Goal: Information Seeking & Learning: Learn about a topic

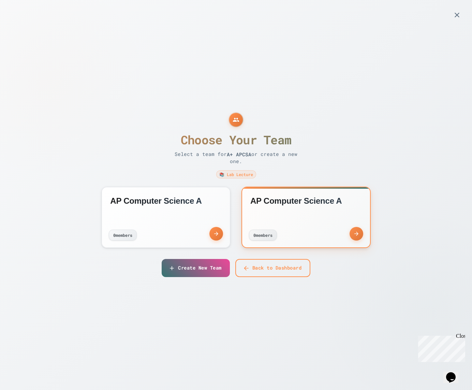
click at [279, 213] on div "AP Computer Science A 0 member s" at bounding box center [306, 217] width 128 height 60
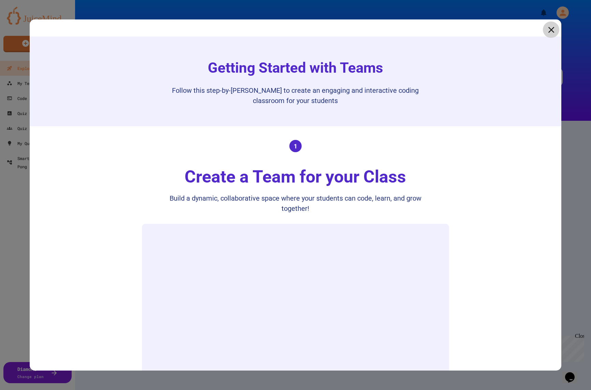
click at [550, 29] on icon at bounding box center [551, 30] width 6 height 6
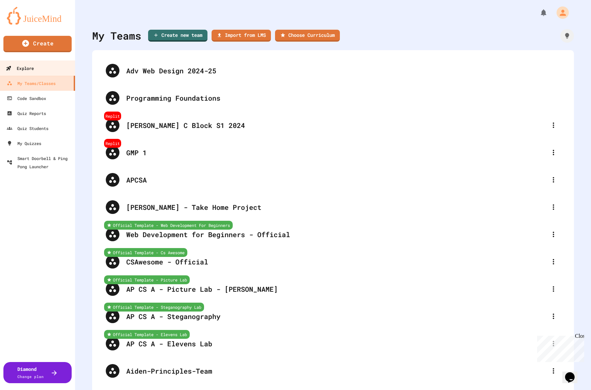
click at [40, 65] on link "Explore" at bounding box center [37, 67] width 77 height 15
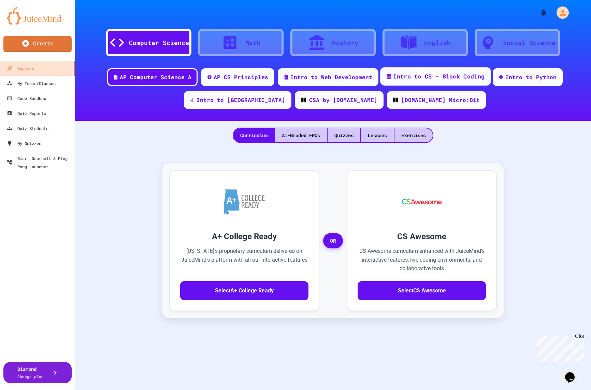
click at [409, 82] on div "Intro to CS - Block Coding" at bounding box center [435, 76] width 111 height 18
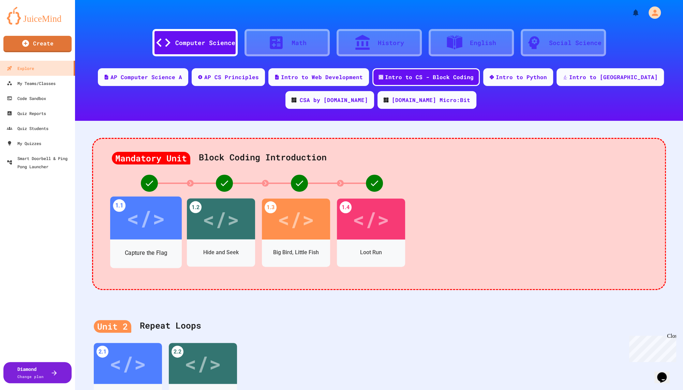
click at [143, 232] on div "</>" at bounding box center [146, 218] width 39 height 32
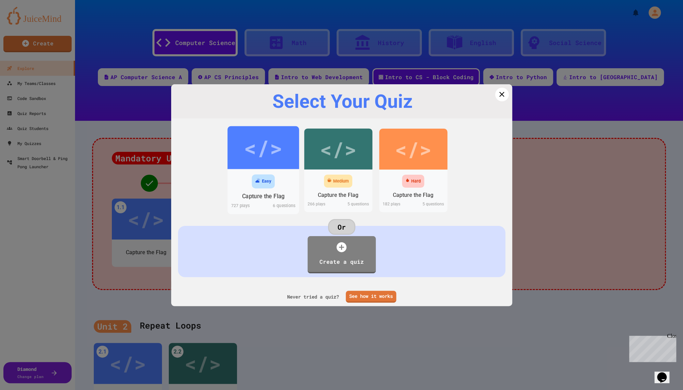
click at [270, 144] on div "</>" at bounding box center [263, 147] width 39 height 32
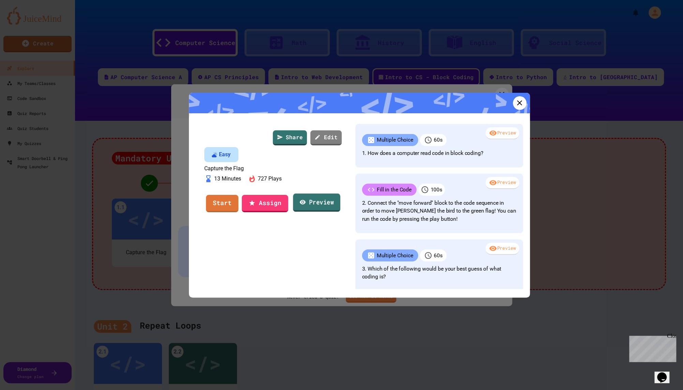
click at [313, 212] on link "Preview" at bounding box center [316, 202] width 47 height 18
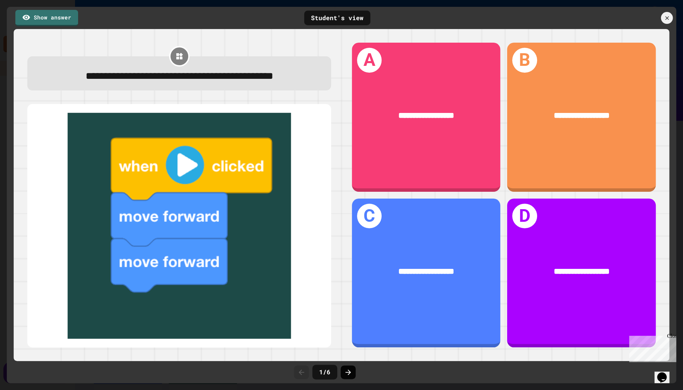
click at [346, 370] on icon at bounding box center [348, 372] width 8 height 8
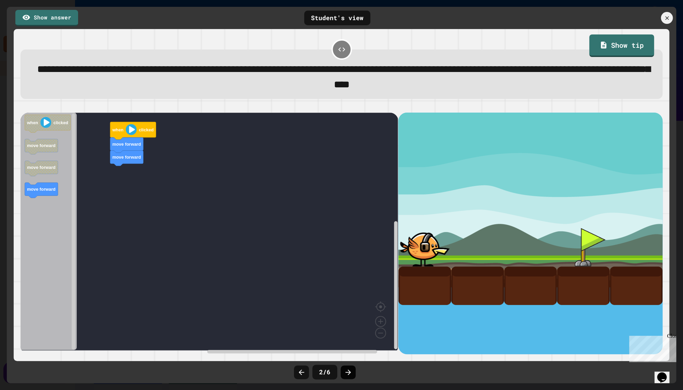
click at [350, 371] on icon at bounding box center [348, 371] width 5 height 5
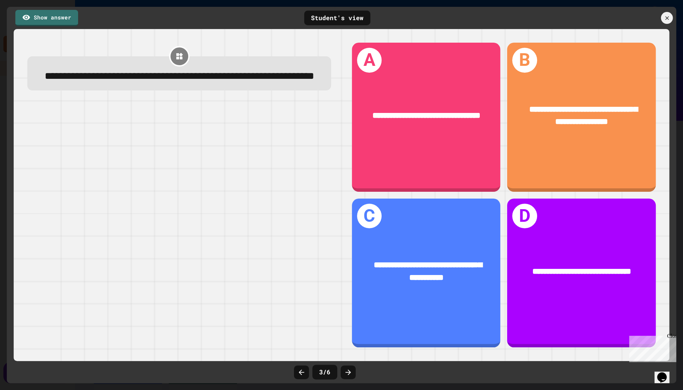
click at [350, 371] on icon at bounding box center [348, 371] width 5 height 5
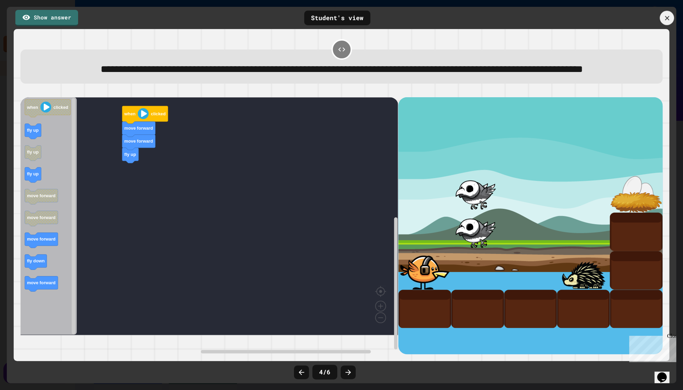
click at [590, 16] on div at bounding box center [667, 18] width 14 height 14
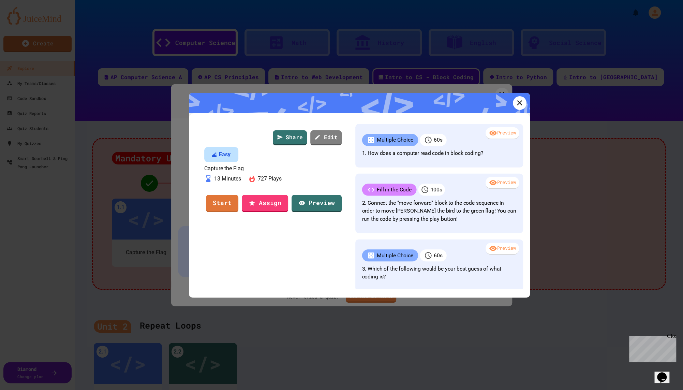
click at [525, 97] on div at bounding box center [359, 103] width 341 height 20
click at [522, 101] on icon at bounding box center [519, 102] width 9 height 9
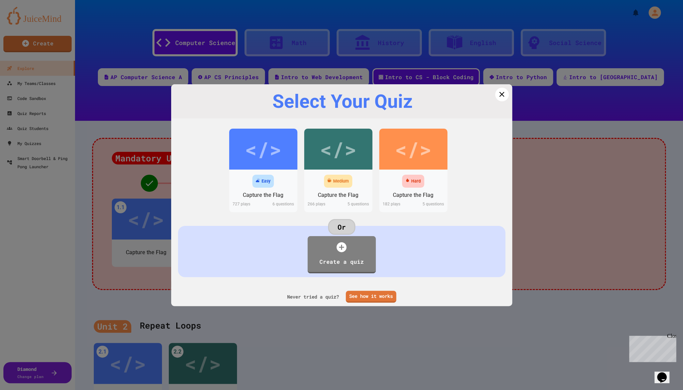
click at [491, 97] on div "Select Your Quiz" at bounding box center [342, 101] width 322 height 21
click at [499, 94] on icon at bounding box center [502, 94] width 10 height 10
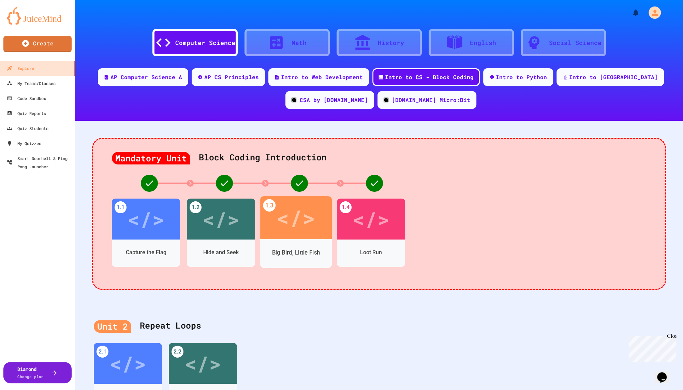
click at [309, 233] on div "</>" at bounding box center [296, 218] width 39 height 32
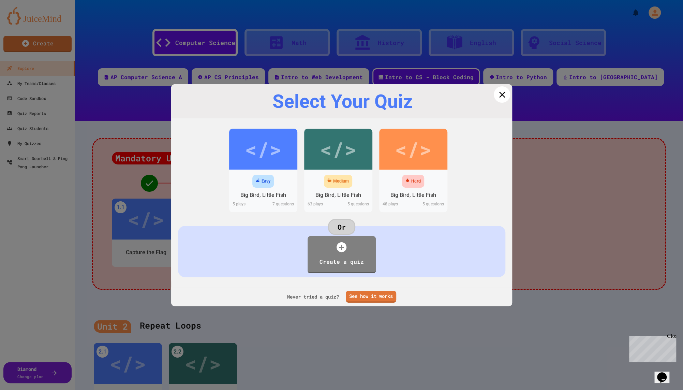
click at [504, 92] on icon at bounding box center [502, 94] width 6 height 6
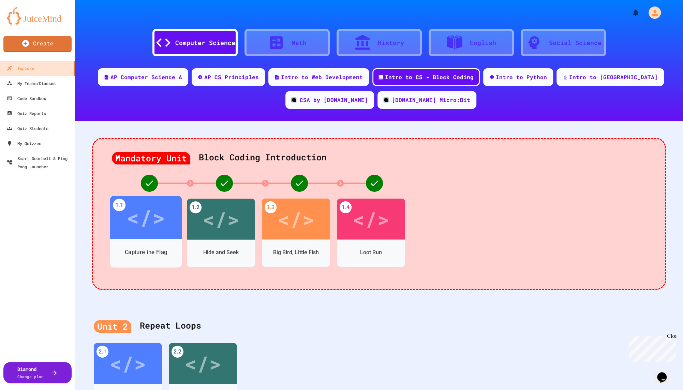
click at [171, 244] on div "Capture the Flag" at bounding box center [146, 252] width 72 height 20
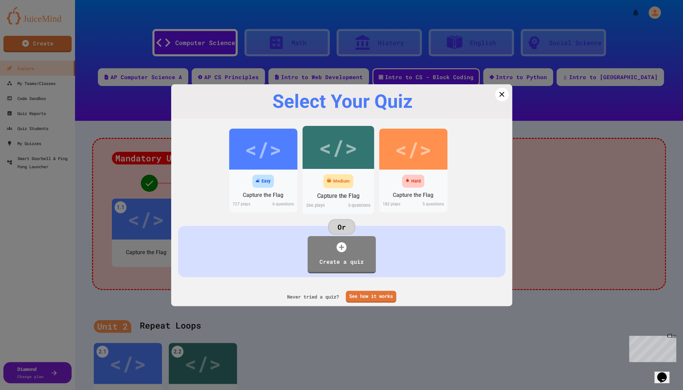
click at [340, 154] on div "</>" at bounding box center [338, 147] width 39 height 32
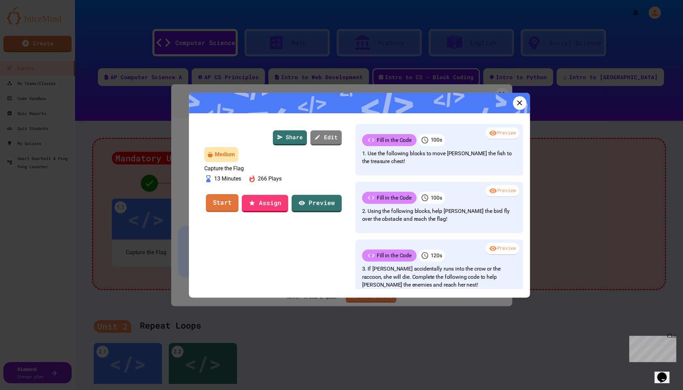
click at [226, 212] on link "Start" at bounding box center [222, 203] width 33 height 18
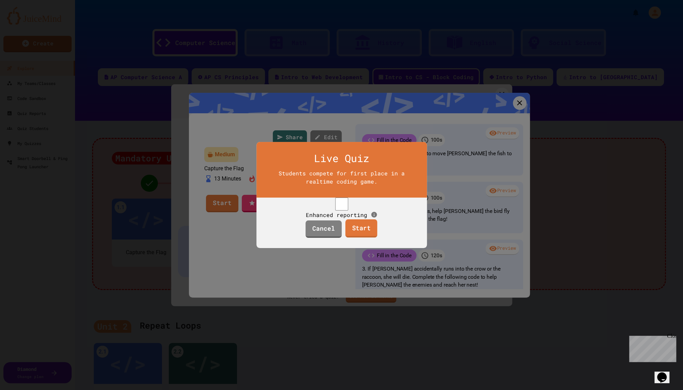
click at [363, 233] on link "Start" at bounding box center [362, 228] width 32 height 18
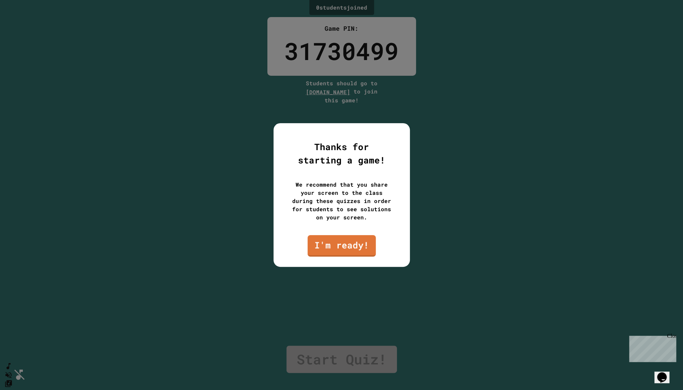
drag, startPoint x: 283, startPoint y: 45, endPoint x: 391, endPoint y: 48, distance: 107.8
click at [391, 48] on div at bounding box center [341, 195] width 683 height 390
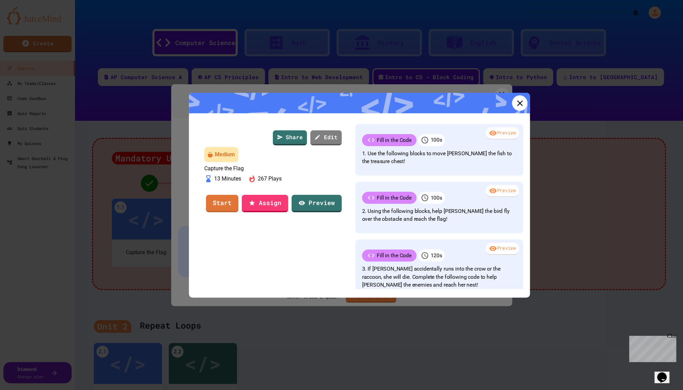
click at [519, 108] on link at bounding box center [519, 102] width 15 height 15
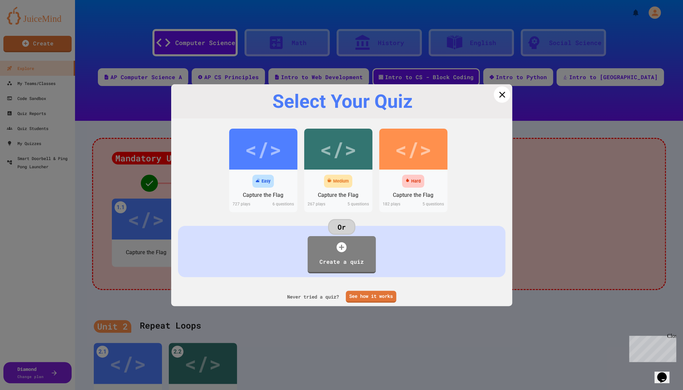
click at [501, 93] on icon at bounding box center [502, 94] width 6 height 6
